Goal: Task Accomplishment & Management: Manage account settings

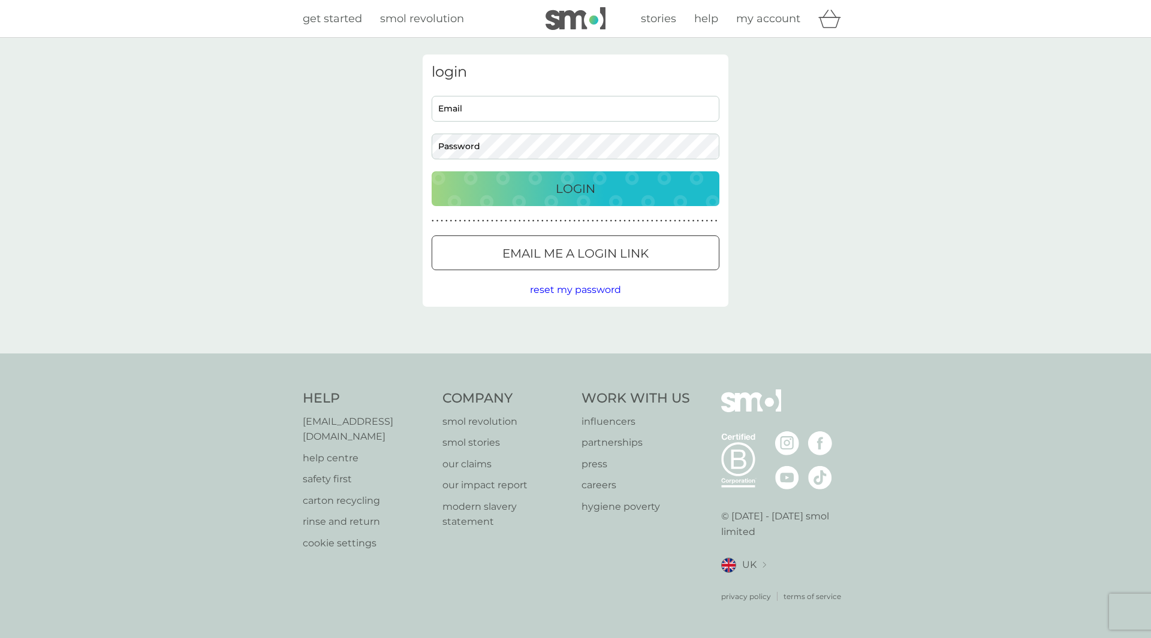
type input "[EMAIL_ADDRESS][DOMAIN_NAME]"
click at [559, 189] on p "Login" at bounding box center [576, 188] width 40 height 19
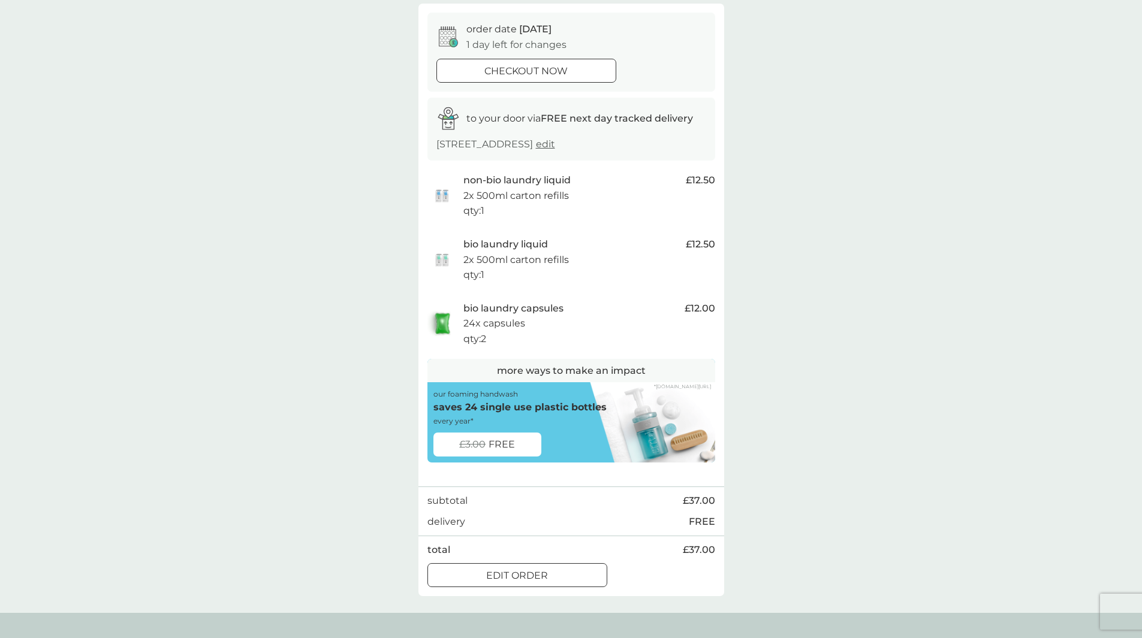
scroll to position [120, 0]
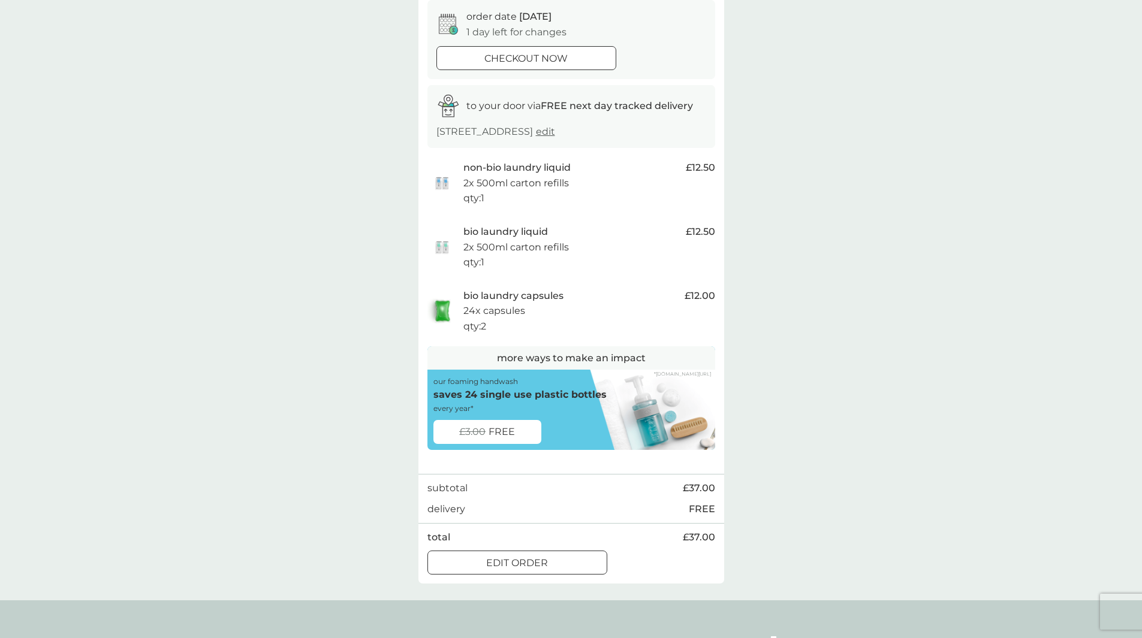
click at [523, 559] on div at bounding box center [517, 563] width 43 height 13
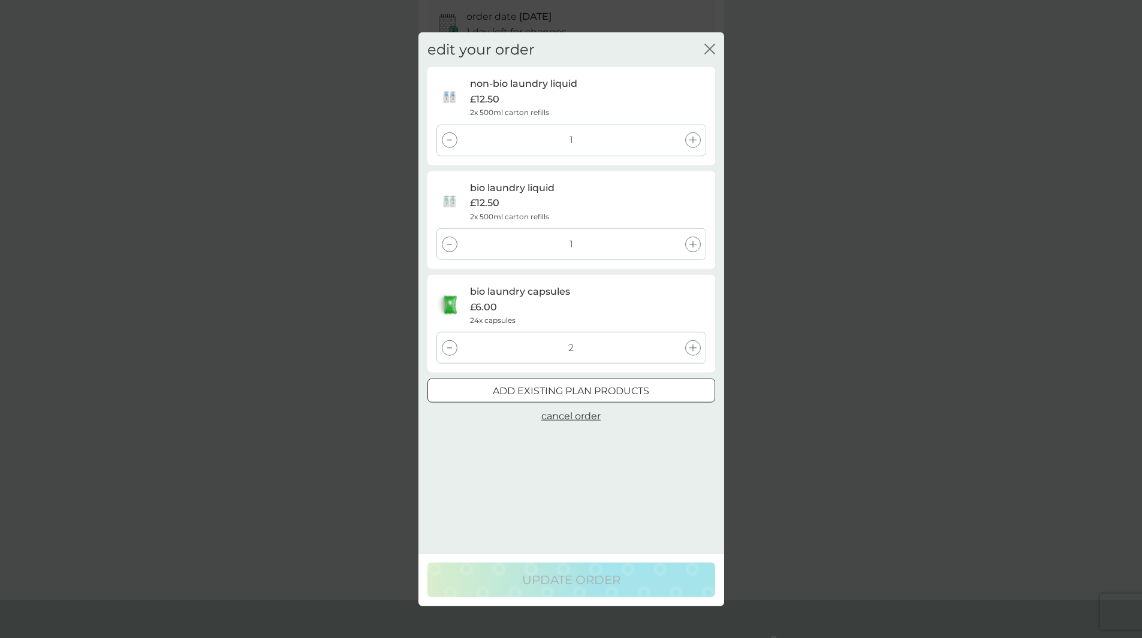
click at [548, 390] on p "add existing plan products" at bounding box center [571, 392] width 156 height 16
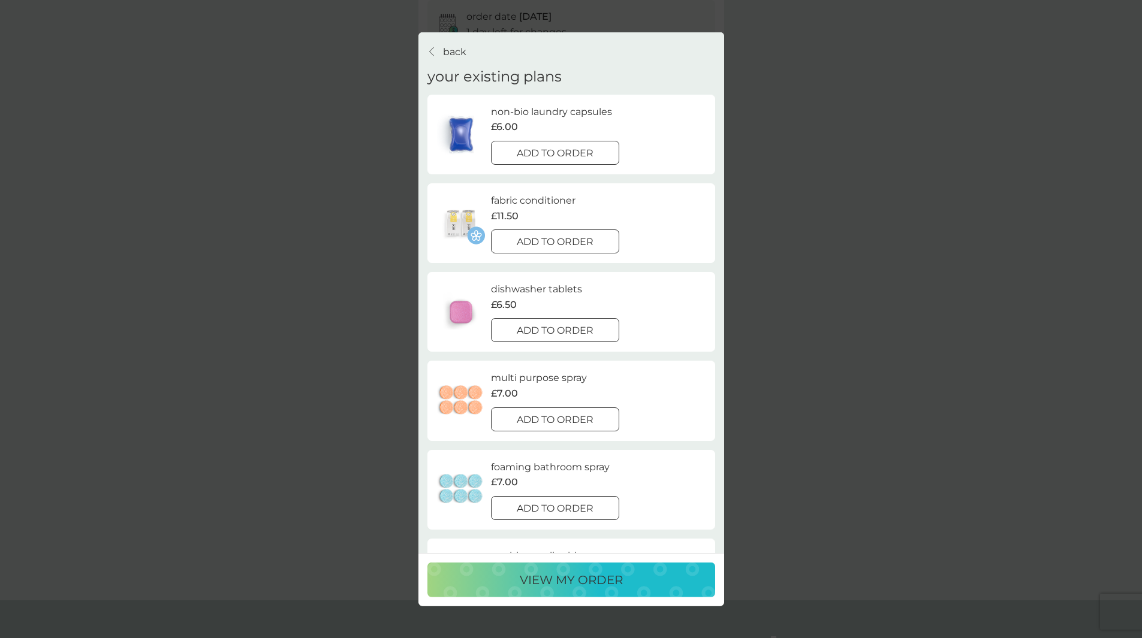
click at [560, 147] on div at bounding box center [554, 153] width 43 height 13
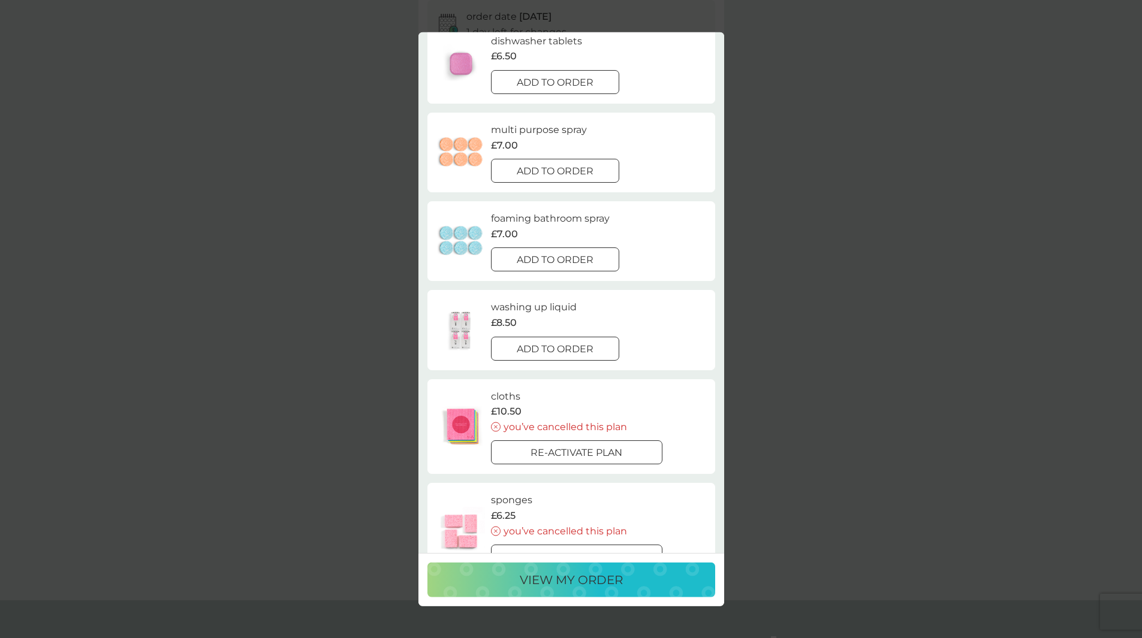
scroll to position [409, 0]
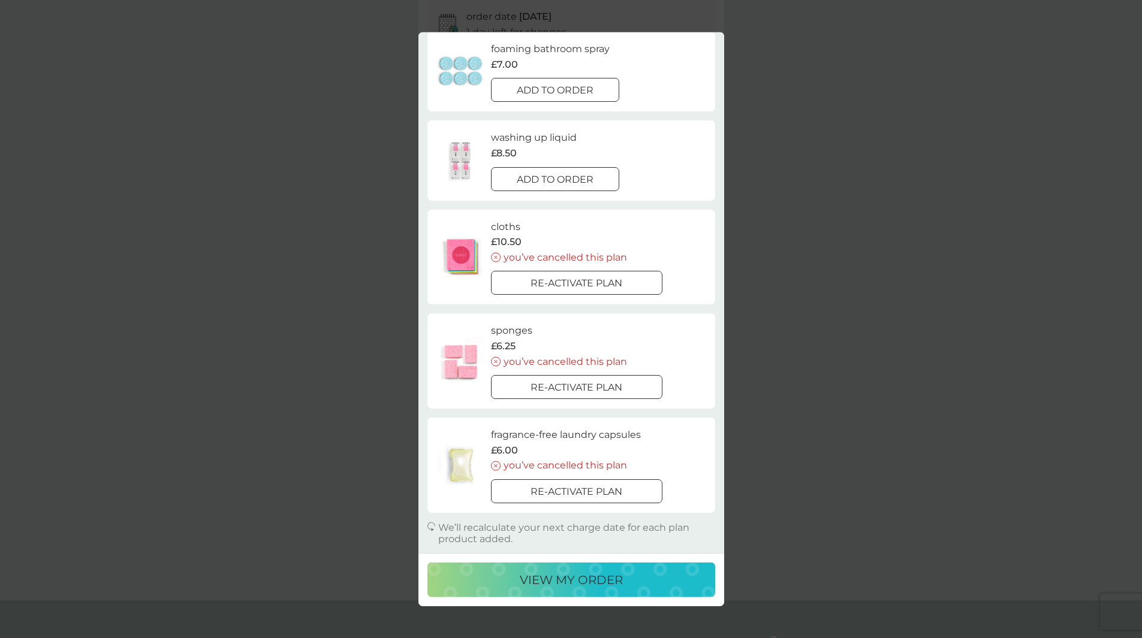
click at [563, 575] on p "view my order" at bounding box center [571, 580] width 103 height 19
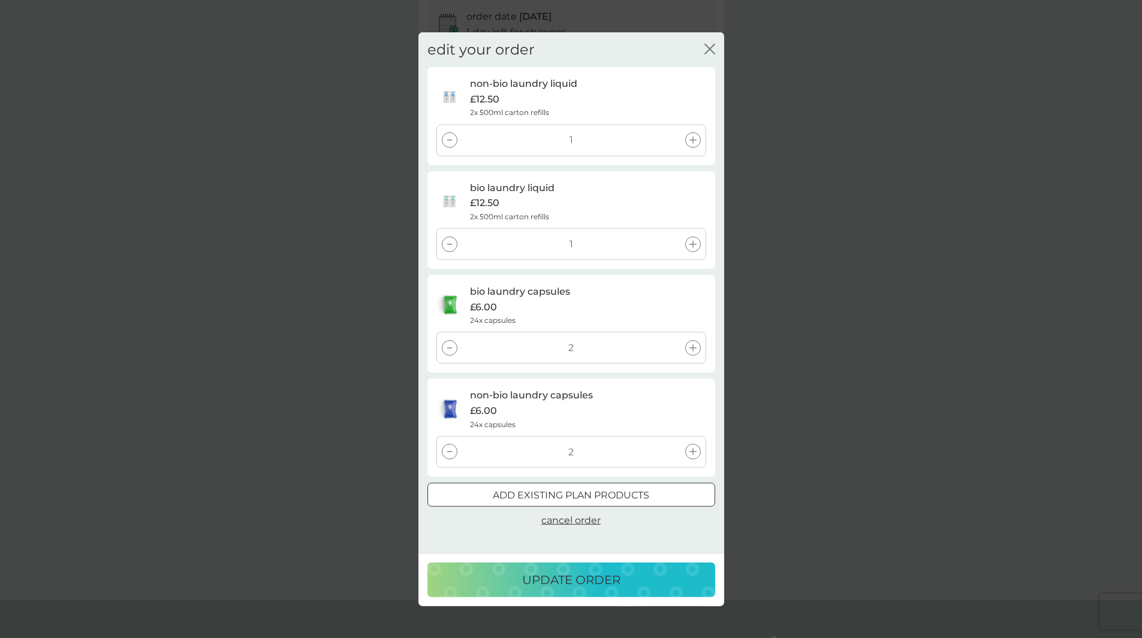
scroll to position [0, 0]
click at [554, 578] on p "update order" at bounding box center [571, 580] width 98 height 19
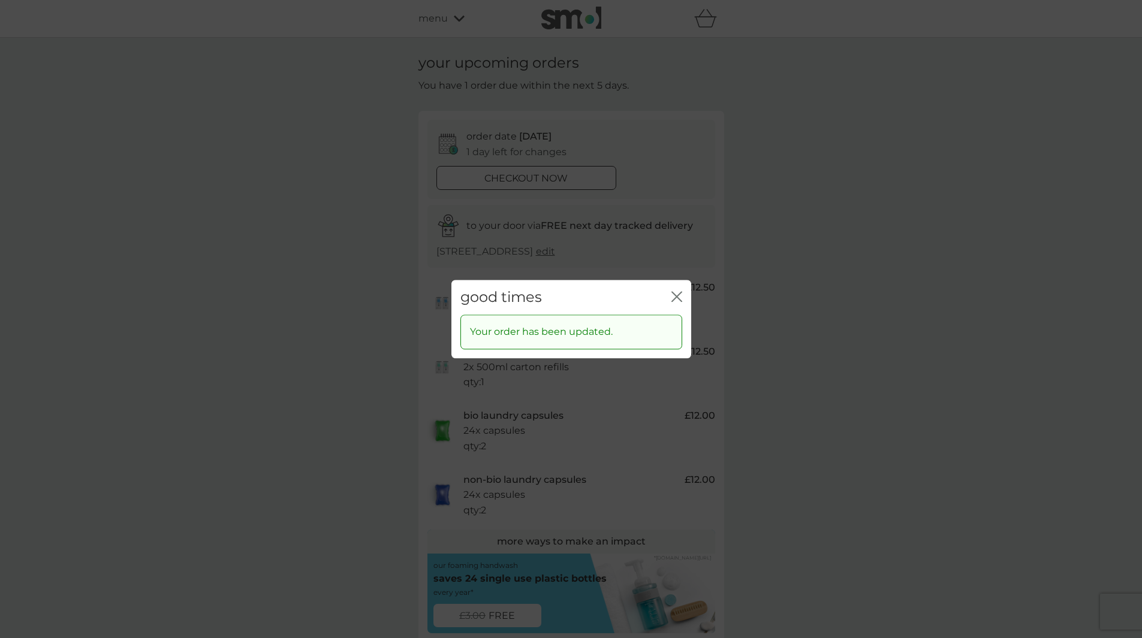
click at [676, 294] on icon "close" at bounding box center [676, 296] width 11 height 11
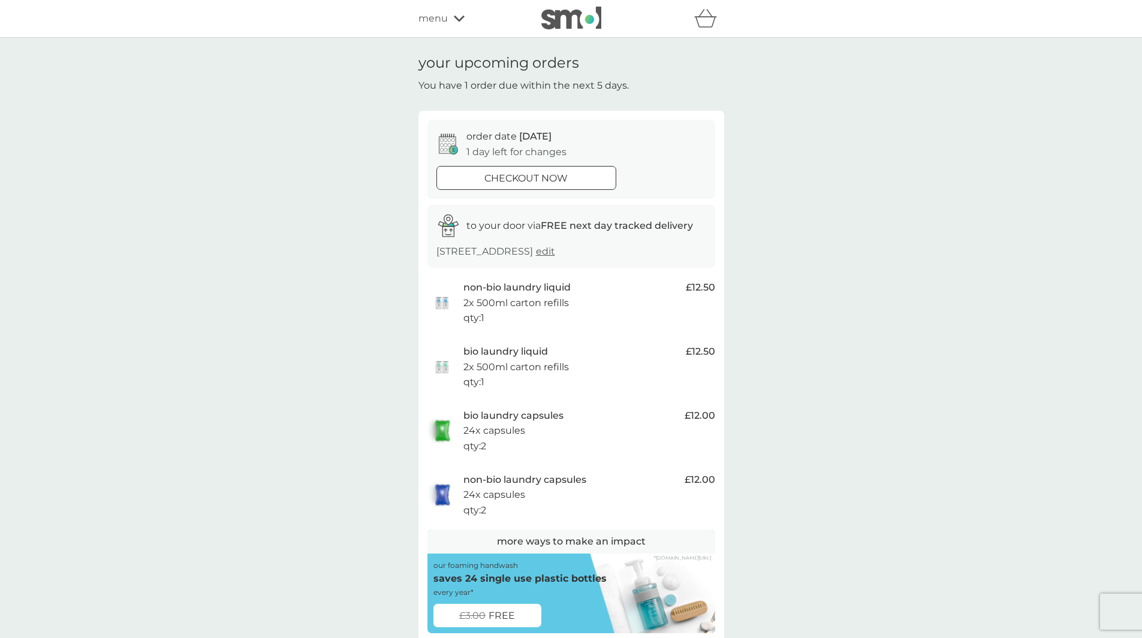
click at [455, 17] on icon at bounding box center [459, 19] width 11 height 6
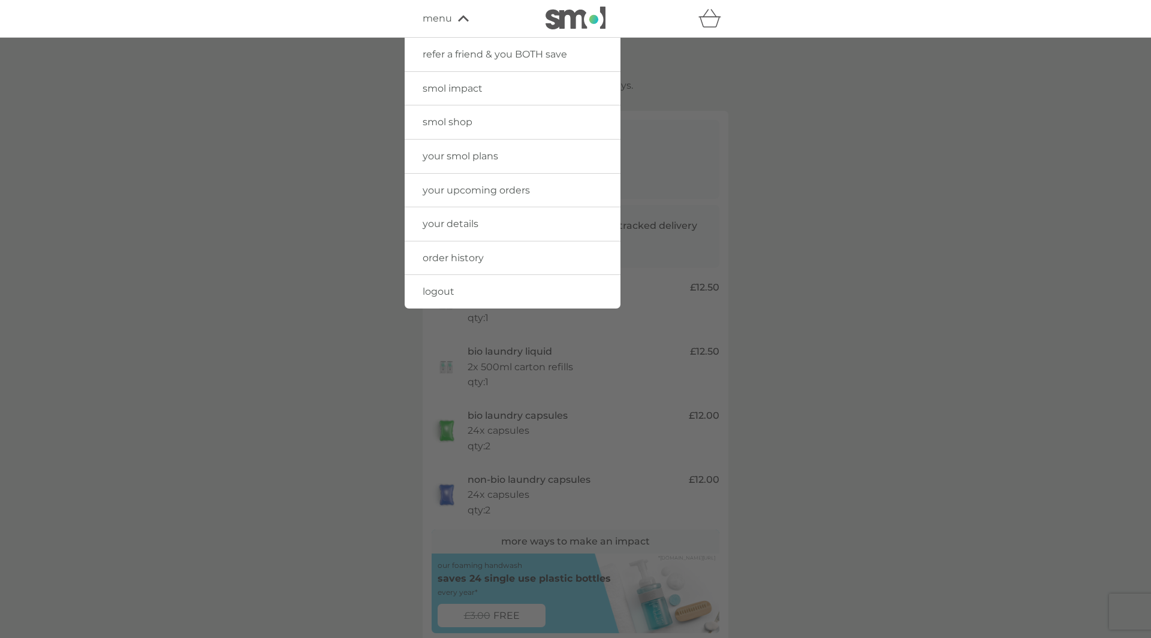
click at [464, 120] on span "smol shop" at bounding box center [448, 121] width 50 height 11
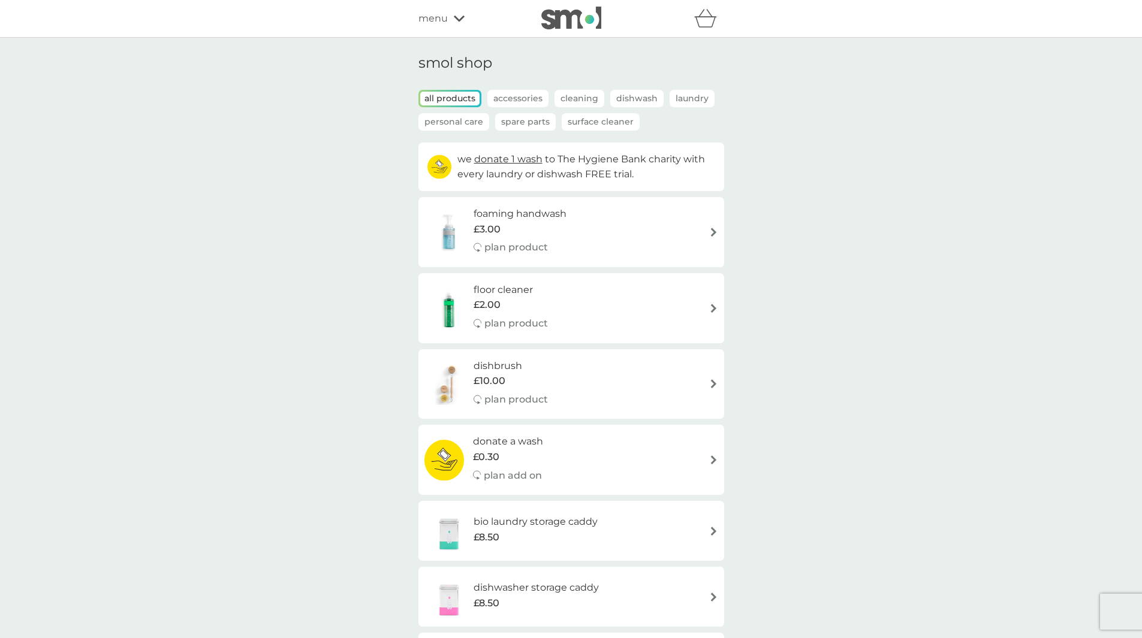
click at [459, 16] on icon at bounding box center [459, 18] width 11 height 7
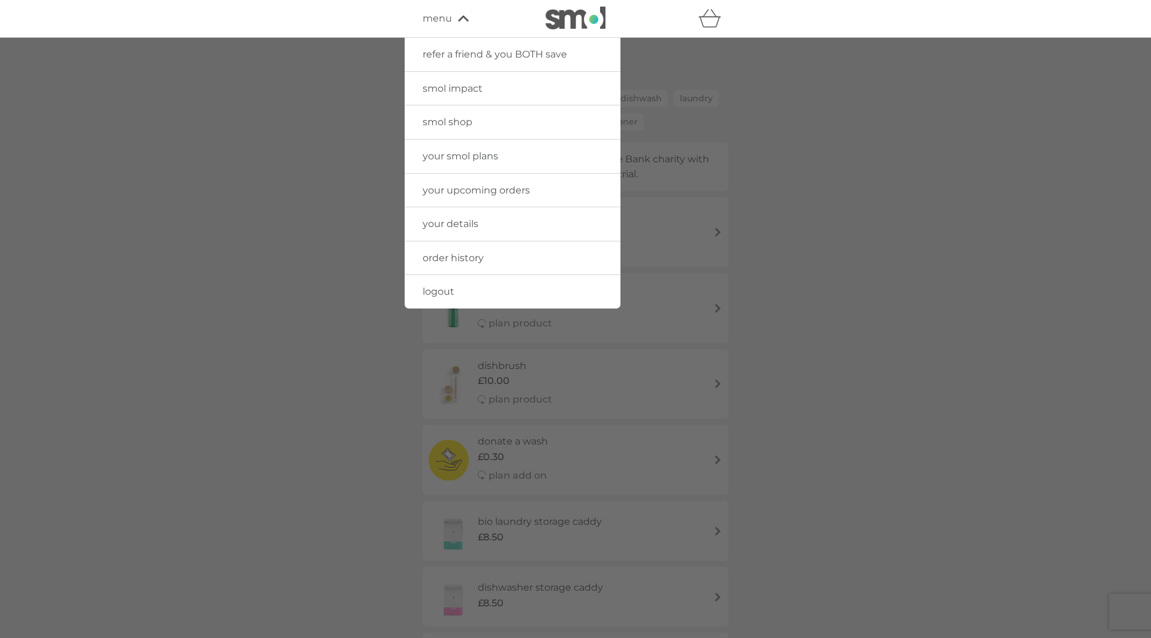
click at [441, 292] on span "logout" at bounding box center [439, 291] width 32 height 11
